Goal: Task Accomplishment & Management: Use online tool/utility

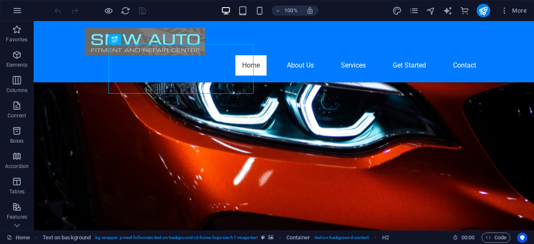
scroll to position [79, 0]
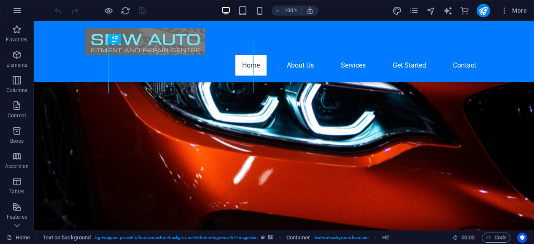
click at [474, 178] on figure at bounding box center [284, 112] width 501 height 259
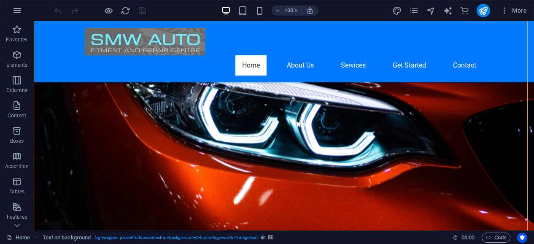
scroll to position [0, 0]
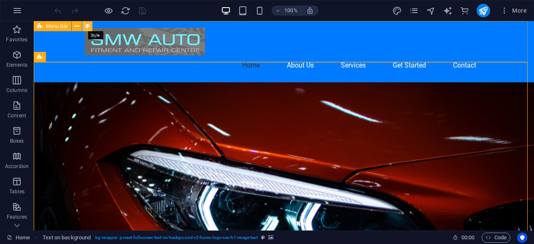
click at [86, 26] on icon at bounding box center [87, 26] width 5 height 9
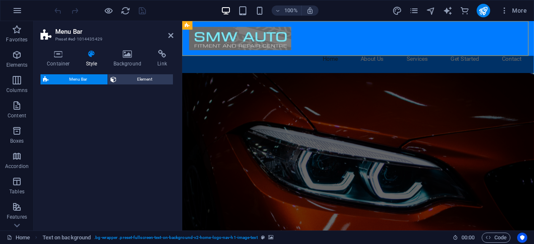
select select "rem"
select select "preset-menu-v2-home-logo-nav-h1-image-text-menu"
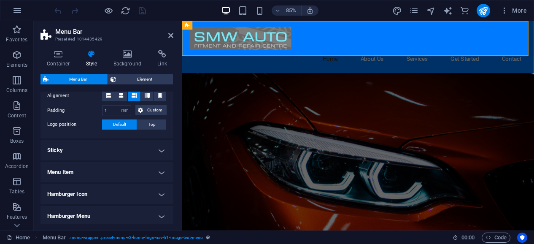
scroll to position [187, 0]
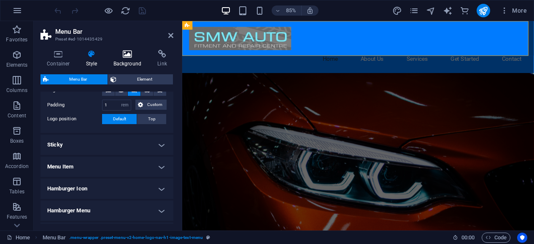
click at [126, 60] on h4 "Background" at bounding box center [129, 59] width 44 height 18
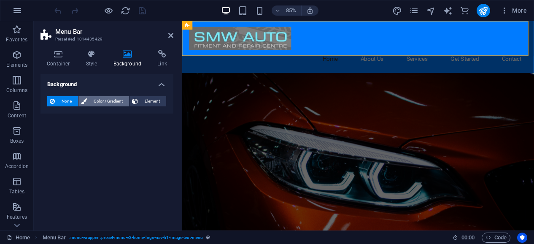
click at [93, 99] on span "Color / Gradient" at bounding box center [107, 101] width 37 height 10
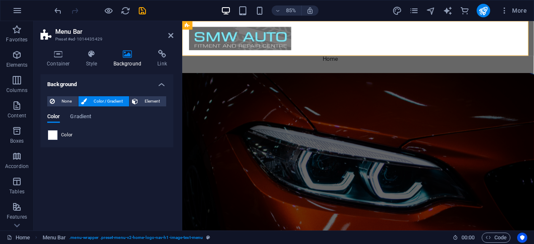
click at [54, 135] on span at bounding box center [52, 134] width 9 height 9
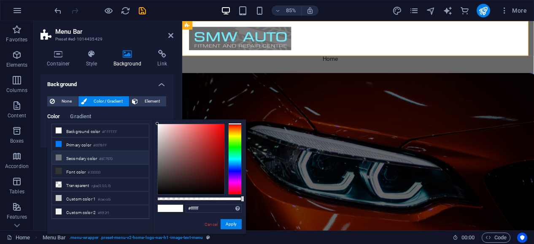
click at [66, 154] on li "Secondary color #6C757D" at bounding box center [100, 158] width 97 height 14
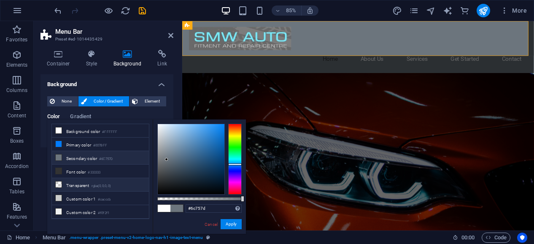
click at [83, 178] on li "Transparent rgba(0,0,0,.0)" at bounding box center [100, 185] width 97 height 14
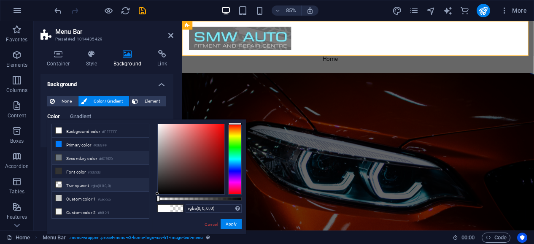
click at [86, 155] on li "Secondary color #6C757D" at bounding box center [100, 158] width 97 height 14
type input "#6c757d"
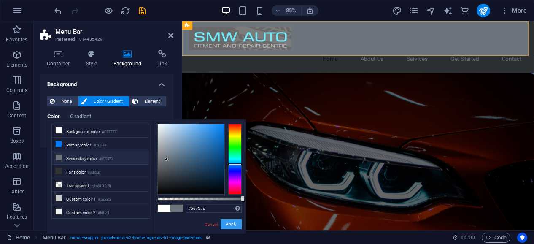
click at [231, 225] on button "Apply" at bounding box center [231, 224] width 21 height 10
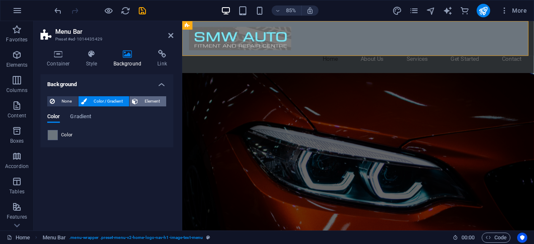
click at [151, 98] on span "Element" at bounding box center [152, 101] width 23 height 10
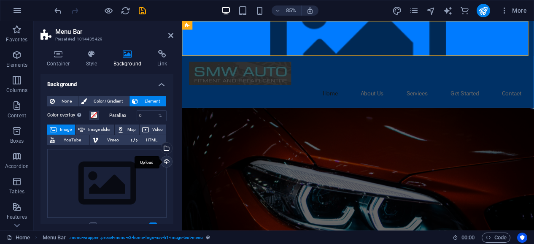
click at [164, 162] on div "Upload" at bounding box center [166, 162] width 13 height 13
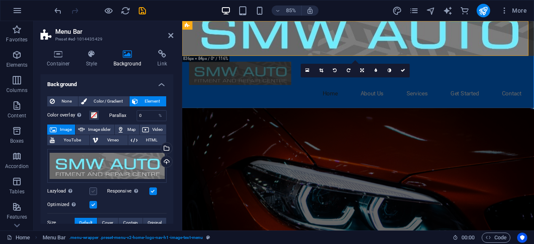
click at [92, 189] on label at bounding box center [93, 191] width 8 height 8
click at [0, 0] on input "Lazyload Loading images after the page loads improves page speed." at bounding box center [0, 0] width 0 height 0
click at [106, 130] on span "Image slider" at bounding box center [99, 130] width 24 height 10
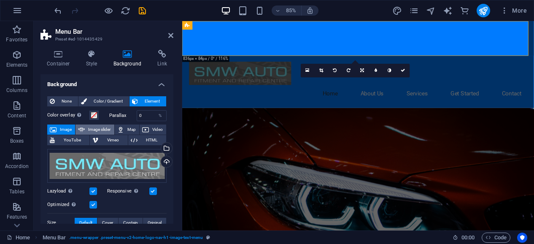
select select "ms"
select select "s"
select select "progressive"
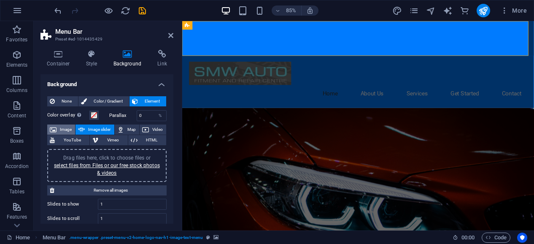
click at [65, 132] on span "Image" at bounding box center [66, 130] width 14 height 10
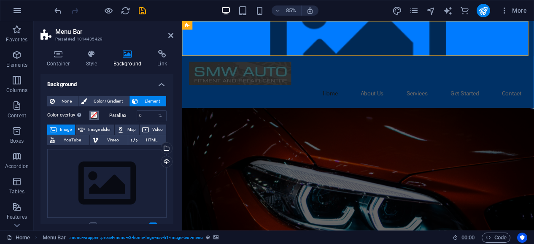
click at [91, 117] on span at bounding box center [94, 115] width 7 height 7
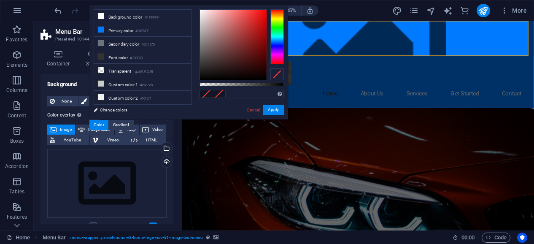
click at [96, 127] on div "Color" at bounding box center [98, 125] width 19 height 10
click at [83, 119] on div "Places an overlay over the background to colorize it" at bounding box center [79, 115] width 8 height 10
click at [89, 119] on button "Color overlay Places an overlay over the background to colorize it" at bounding box center [93, 115] width 9 height 9
click at [169, 178] on div "None Color / Gradient Element Stretch background to full-width Color overlay Pl…" at bounding box center [107, 245] width 133 height 312
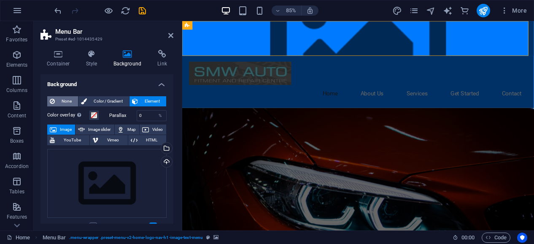
click at [73, 102] on span "None" at bounding box center [66, 101] width 18 height 10
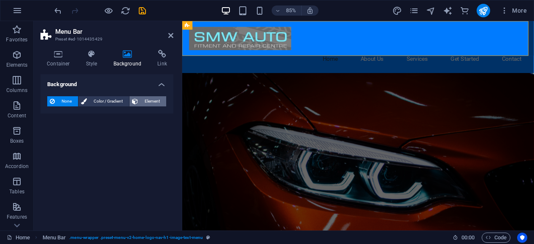
click at [143, 99] on span "Element" at bounding box center [152, 101] width 23 height 10
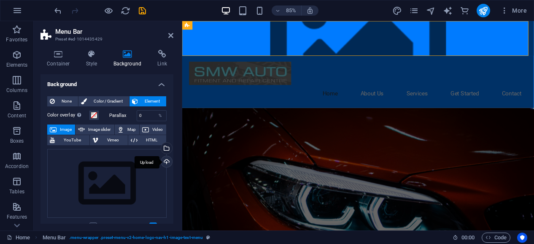
click at [166, 163] on div "Upload" at bounding box center [166, 162] width 13 height 13
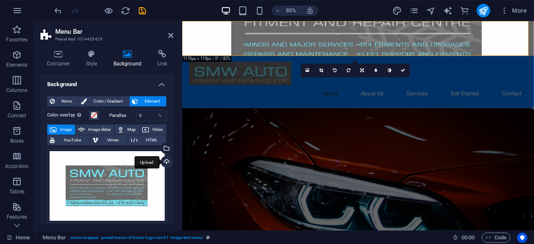
click at [165, 158] on div "Upload" at bounding box center [166, 162] width 13 height 13
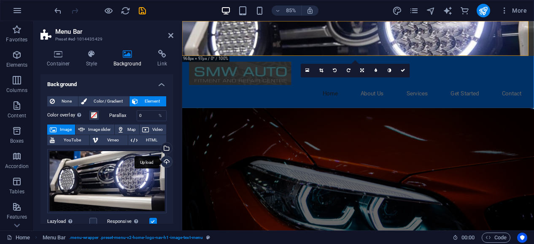
click at [165, 159] on div "Upload" at bounding box center [166, 162] width 13 height 13
click at [64, 102] on span "None" at bounding box center [66, 101] width 18 height 10
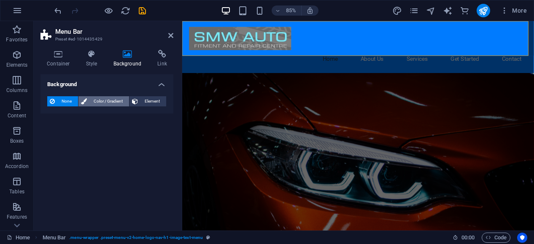
click at [92, 97] on span "Color / Gradient" at bounding box center [107, 101] width 37 height 10
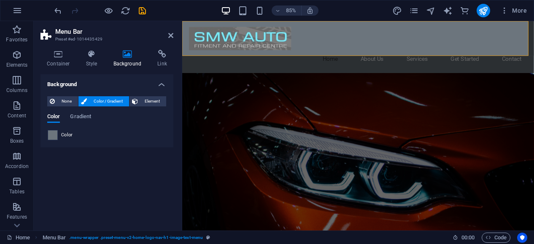
click at [54, 135] on span at bounding box center [52, 134] width 9 height 9
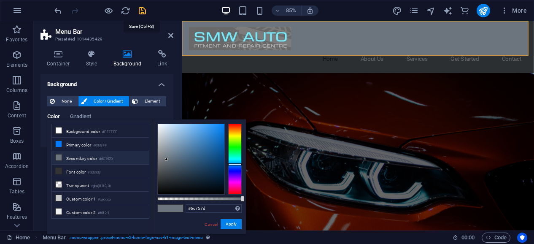
click at [144, 13] on icon "save" at bounding box center [143, 11] width 10 height 10
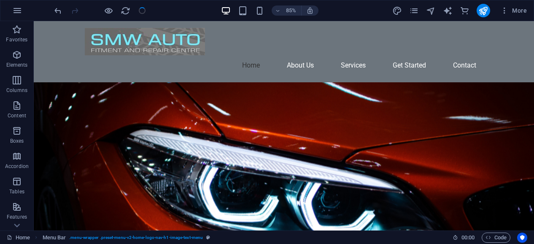
checkbox input "false"
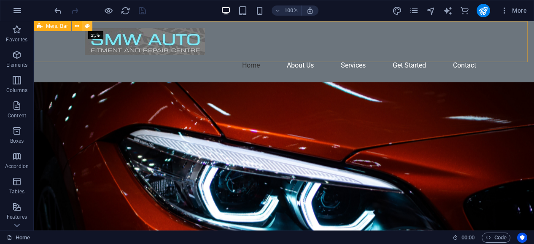
click at [86, 25] on icon at bounding box center [87, 26] width 5 height 9
select select "rem"
select select "preset-menu-v2-home-logo-nav-h1-image-text-menu"
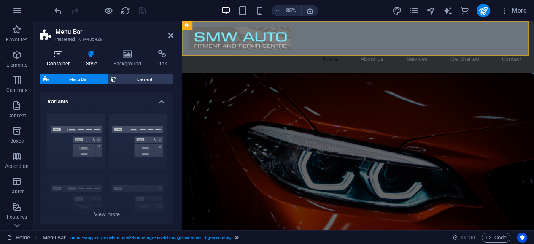
click at [60, 58] on icon at bounding box center [59, 54] width 36 height 8
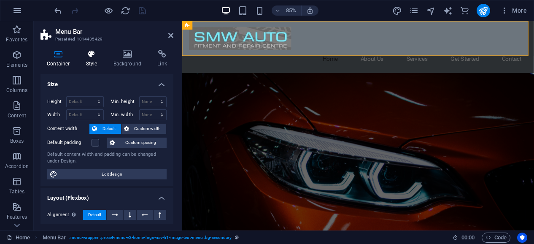
click at [89, 54] on icon at bounding box center [92, 54] width 24 height 8
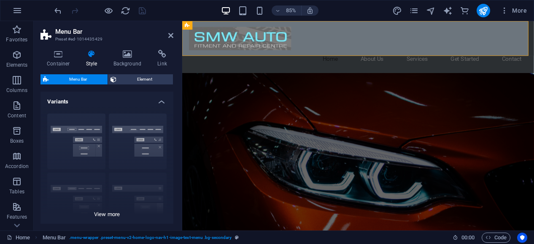
click at [106, 215] on div "Border Centered Default Fixed Loki Trigger Wide XXL" at bounding box center [107, 170] width 133 height 127
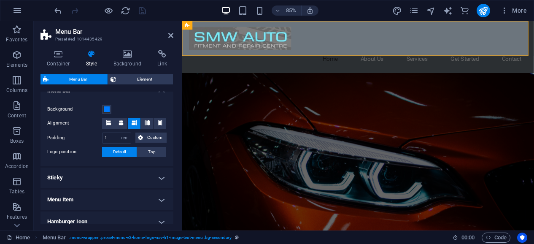
scroll to position [273, 0]
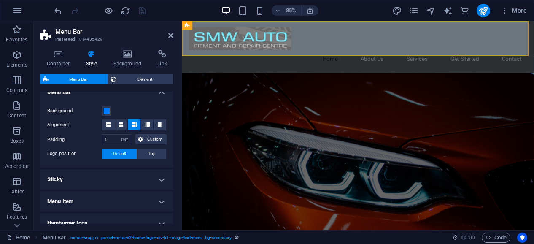
click at [225, 82] on figure at bounding box center [389, 211] width 414 height 259
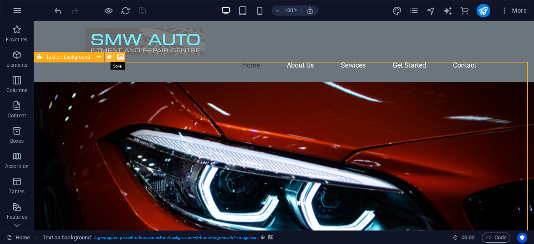
click at [109, 57] on icon at bounding box center [109, 57] width 5 height 9
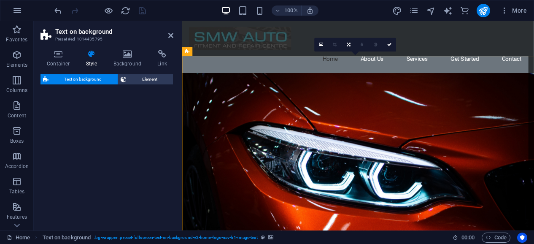
select select "%"
select select "rem"
select select "px"
select select "preset-fullscreen-text-on-background-v2-home-logo-nav-h1-image-text"
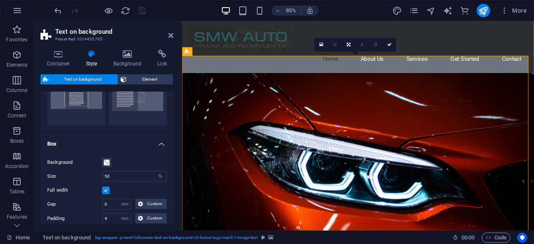
scroll to position [0, 0]
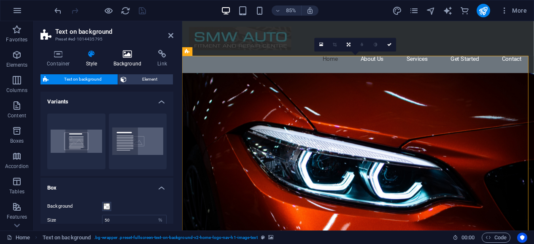
click at [126, 59] on h4 "Background" at bounding box center [129, 59] width 44 height 18
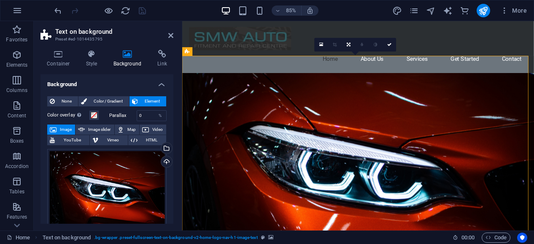
click at [341, 82] on figure at bounding box center [389, 211] width 414 height 259
click at [169, 35] on icon at bounding box center [170, 35] width 5 height 7
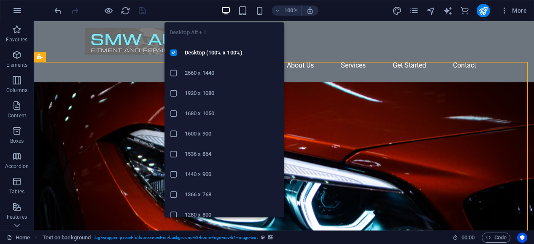
click at [229, 11] on icon "button" at bounding box center [226, 11] width 10 height 10
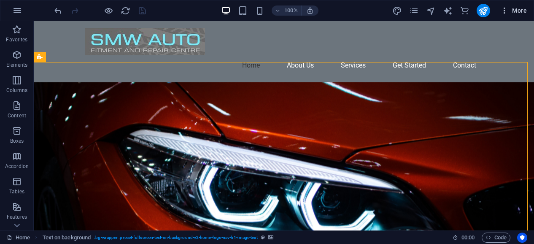
click at [504, 11] on icon "button" at bounding box center [505, 10] width 8 height 8
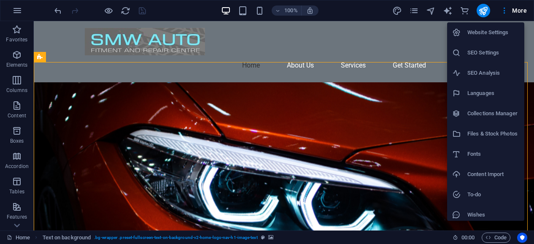
click at [409, 76] on div at bounding box center [267, 122] width 534 height 244
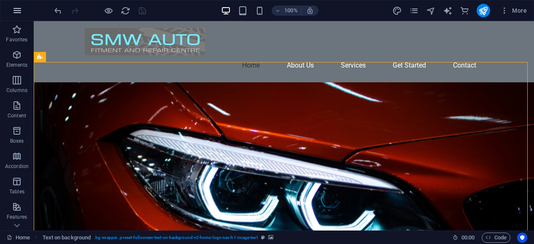
click at [16, 11] on icon "button" at bounding box center [17, 10] width 10 height 10
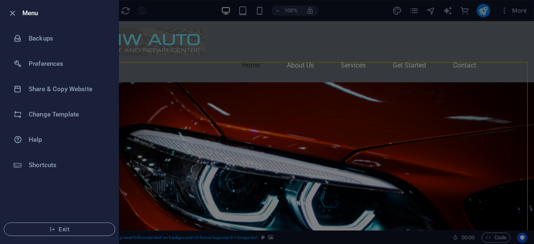
click at [152, 86] on div at bounding box center [267, 122] width 534 height 244
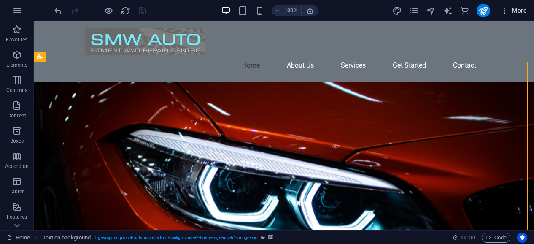
click at [504, 11] on icon "button" at bounding box center [505, 10] width 8 height 8
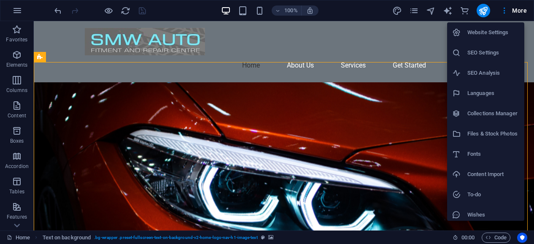
click at [427, 137] on div at bounding box center [267, 122] width 534 height 244
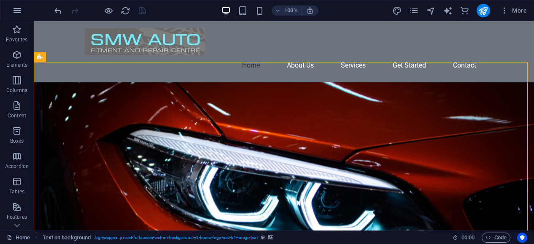
click at [142, 12] on div at bounding box center [100, 11] width 95 height 14
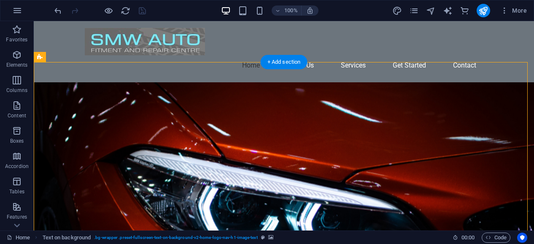
drag, startPoint x: 544, startPoint y: 22, endPoint x: 355, endPoint y: 119, distance: 212.4
click at [355, 119] on figure at bounding box center [284, 232] width 501 height 300
